Goal: Find specific page/section: Find specific page/section

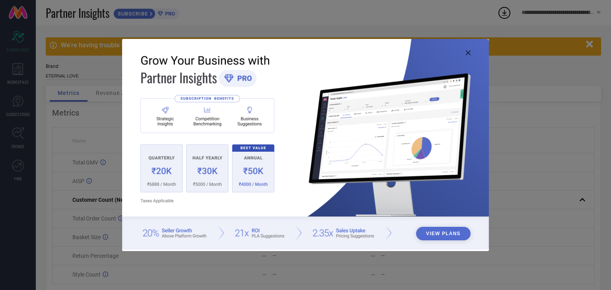
click at [466, 53] on icon at bounding box center [468, 53] width 5 height 5
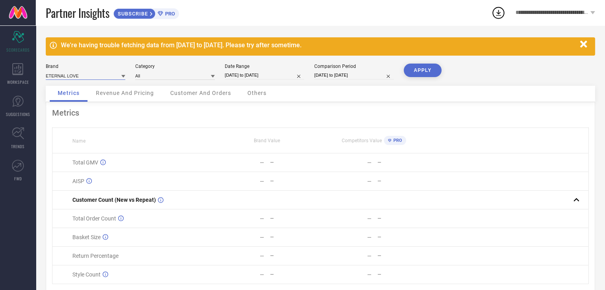
click at [93, 75] on input at bounding box center [86, 76] width 80 height 8
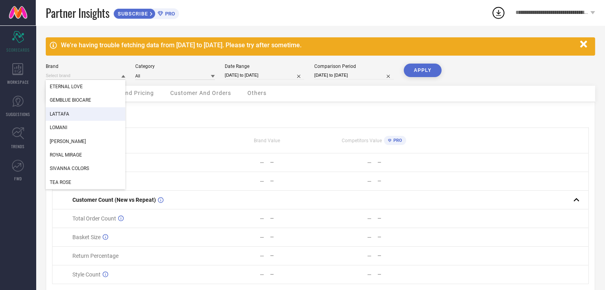
click at [92, 115] on div "LATTAFA" at bounding box center [86, 114] width 80 height 14
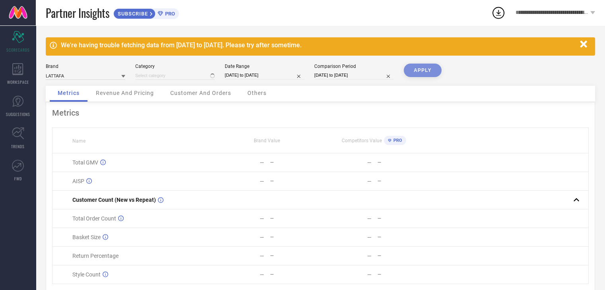
type input "All"
